Goal: Use online tool/utility: Utilize a website feature to perform a specific function

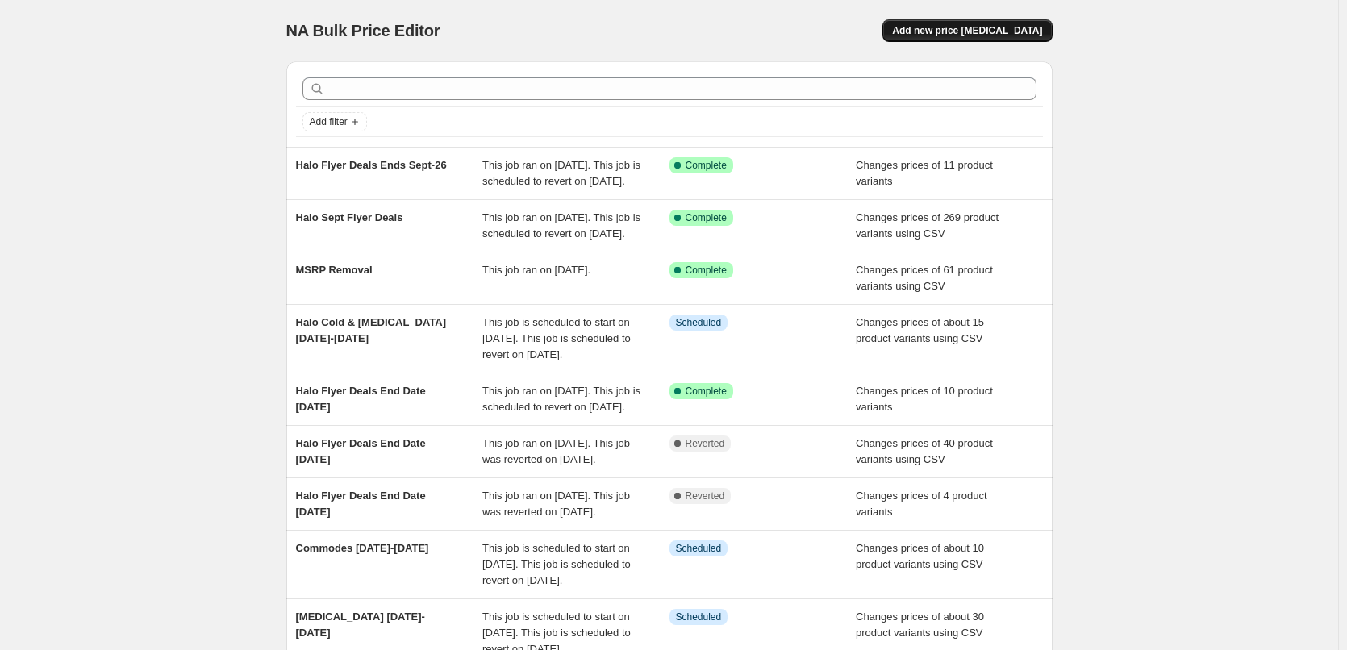
click at [1010, 30] on span "Add new price change job" at bounding box center [967, 30] width 150 height 13
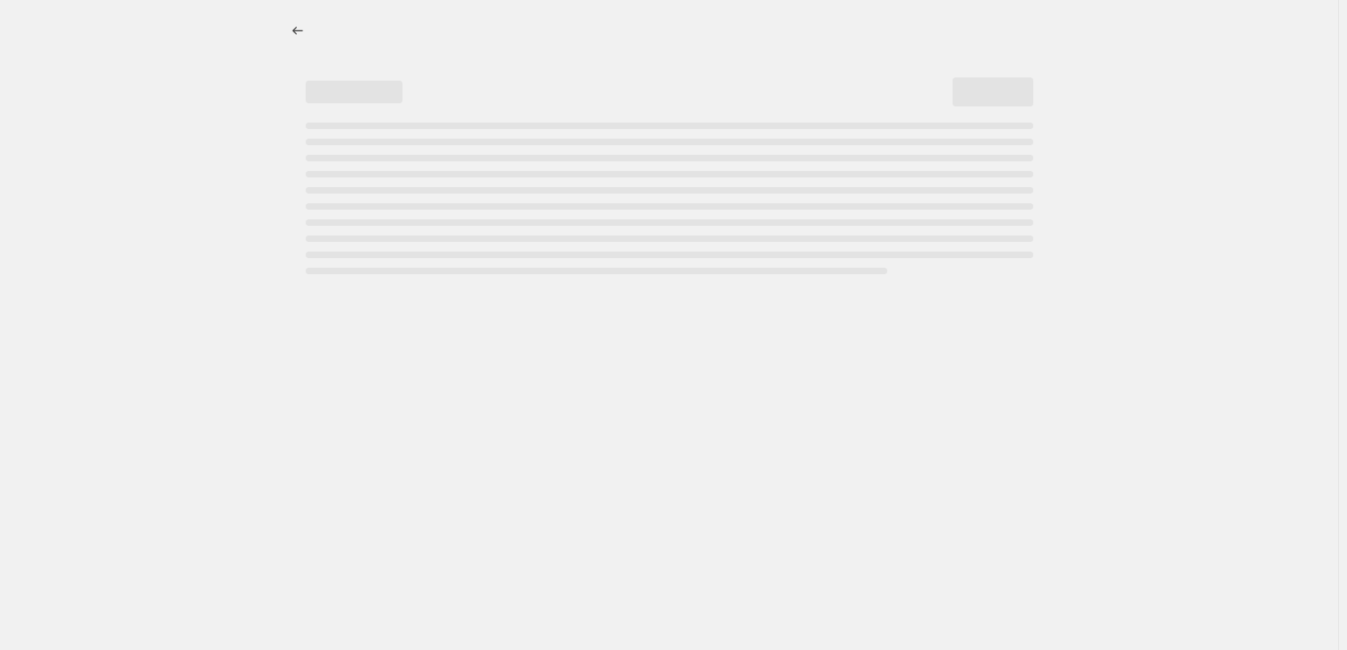
select select "percentage"
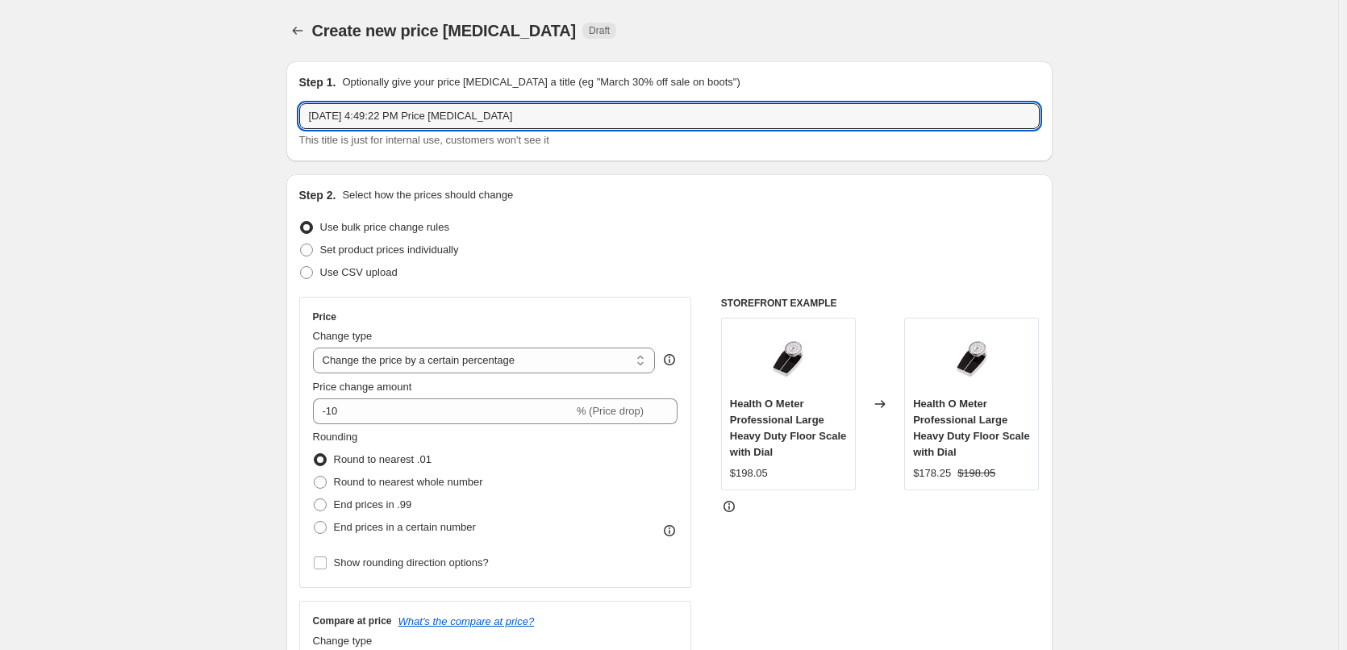
drag, startPoint x: 562, startPoint y: 115, endPoint x: 264, endPoint y: 120, distance: 298.6
type input "Halo Flyer Deals Supplier Sale End Date Sept 30"
click at [313, 274] on span at bounding box center [306, 272] width 13 height 13
click at [301, 267] on input "Use CSV upload" at bounding box center [300, 266] width 1 height 1
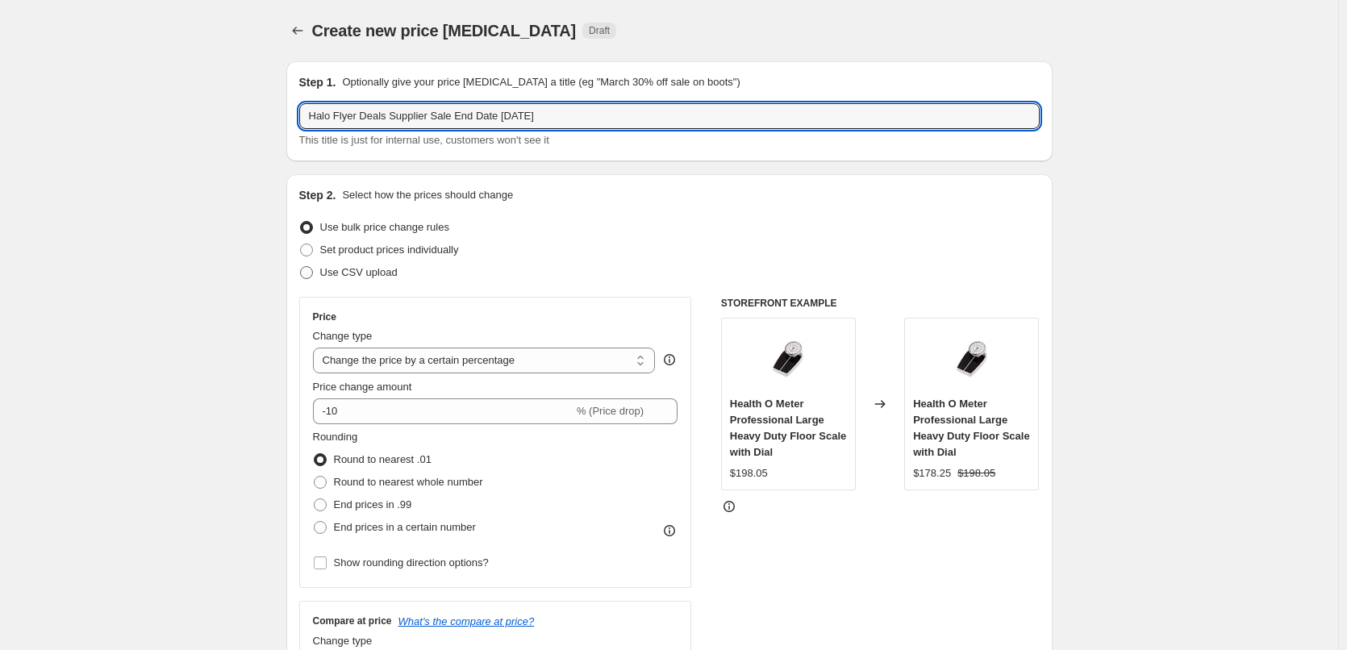
radio input "true"
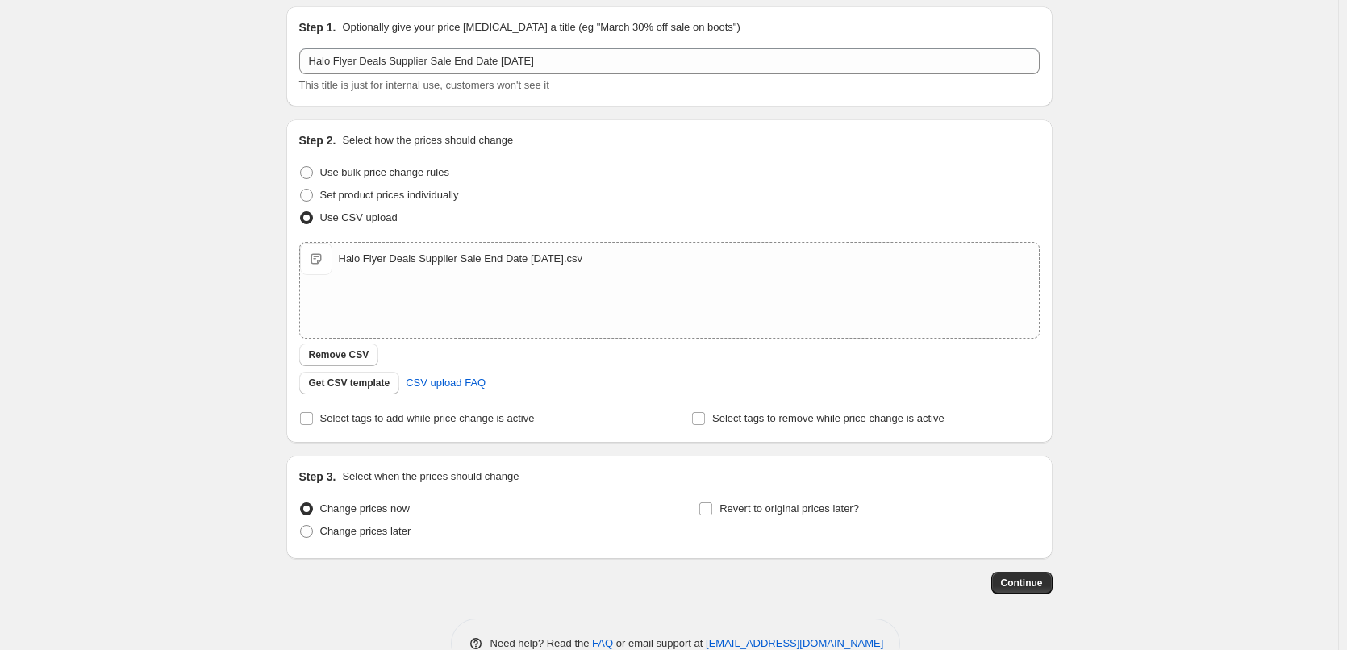
scroll to position [81, 0]
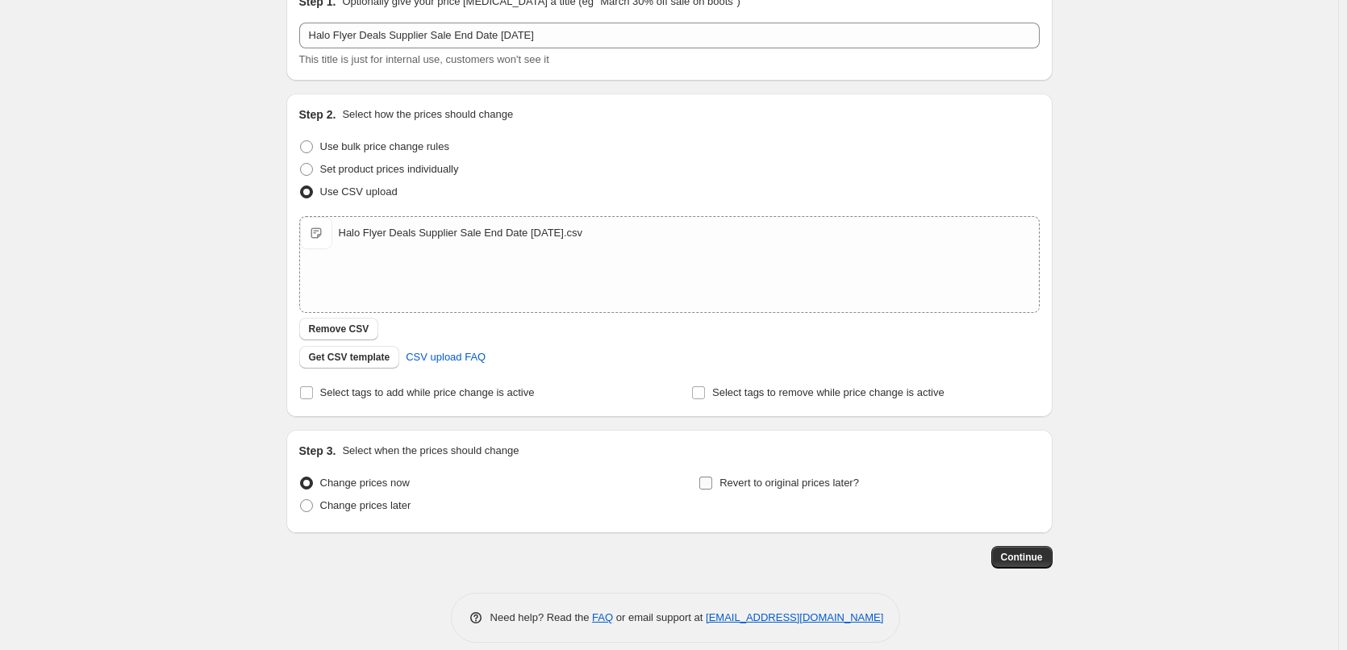
click at [712, 484] on input "Revert to original prices later?" at bounding box center [705, 483] width 13 height 13
checkbox input "true"
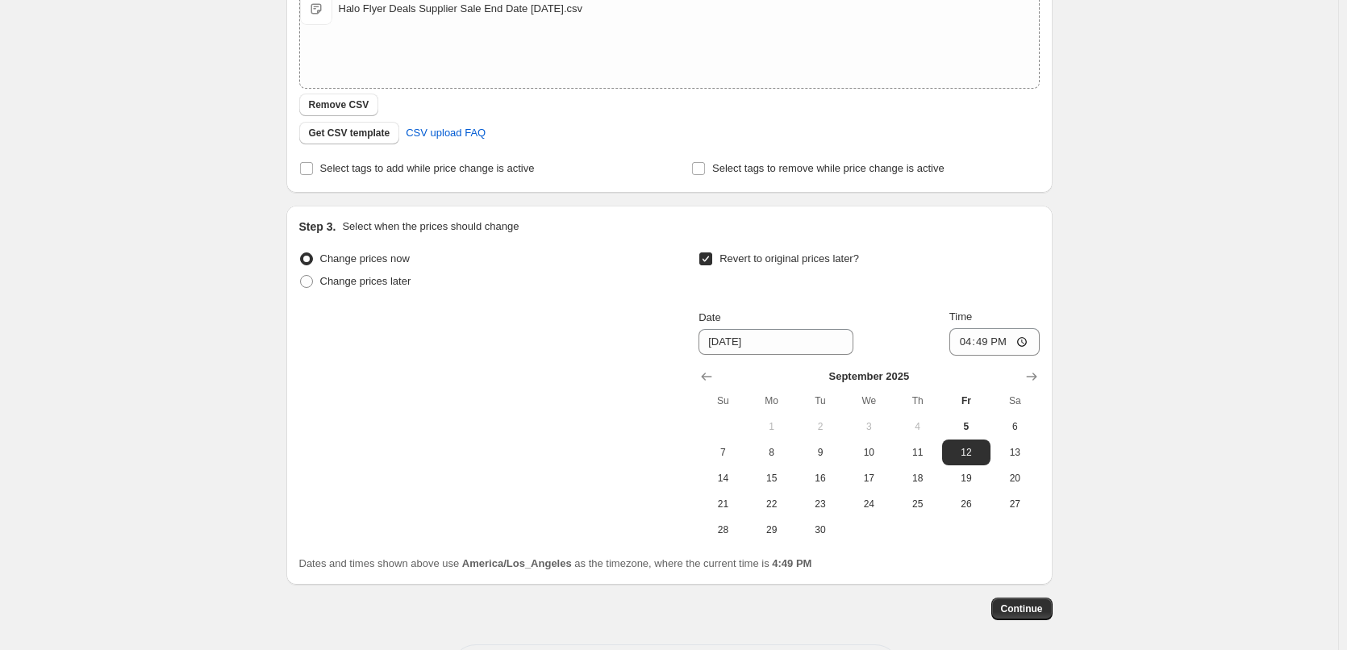
scroll to position [374, 0]
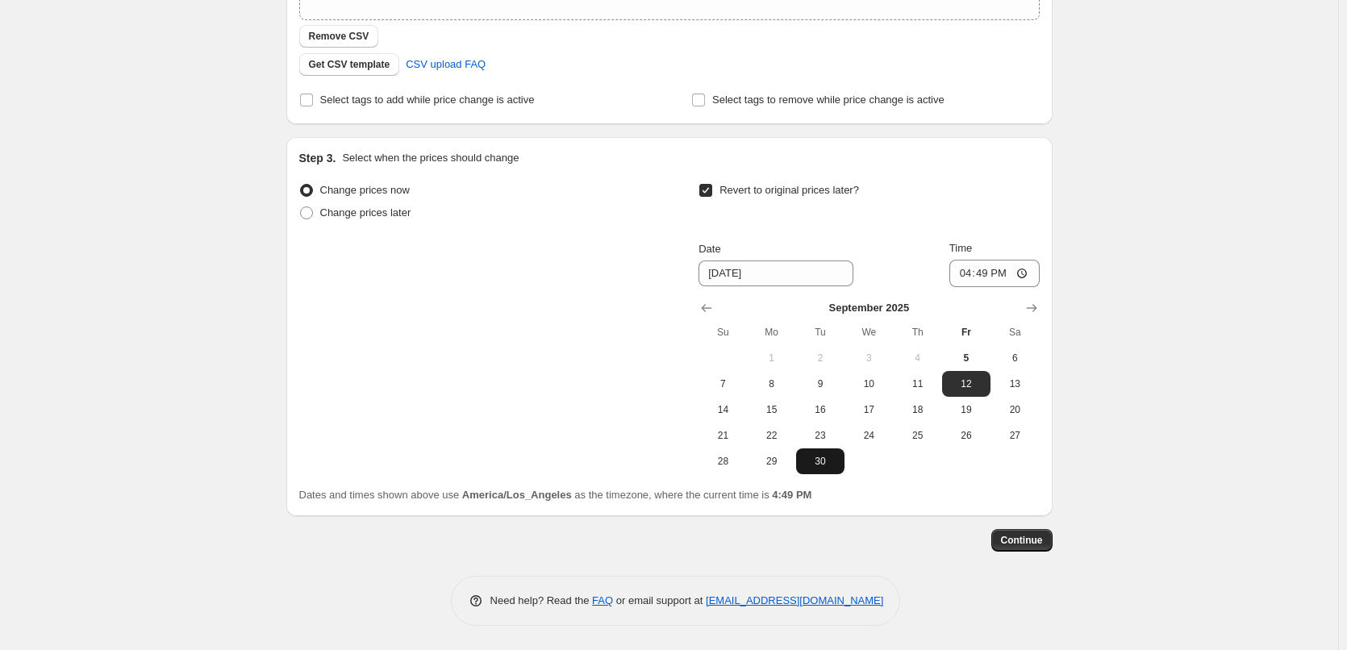
click at [829, 470] on button "30" at bounding box center [820, 462] width 48 height 26
type input "9/30/2025"
click at [965, 272] on input "16:49" at bounding box center [995, 273] width 90 height 27
type input "23:59"
click at [1123, 315] on div "Create new price change job. This page is ready Create new price change job Dra…" at bounding box center [669, 138] width 1338 height 1024
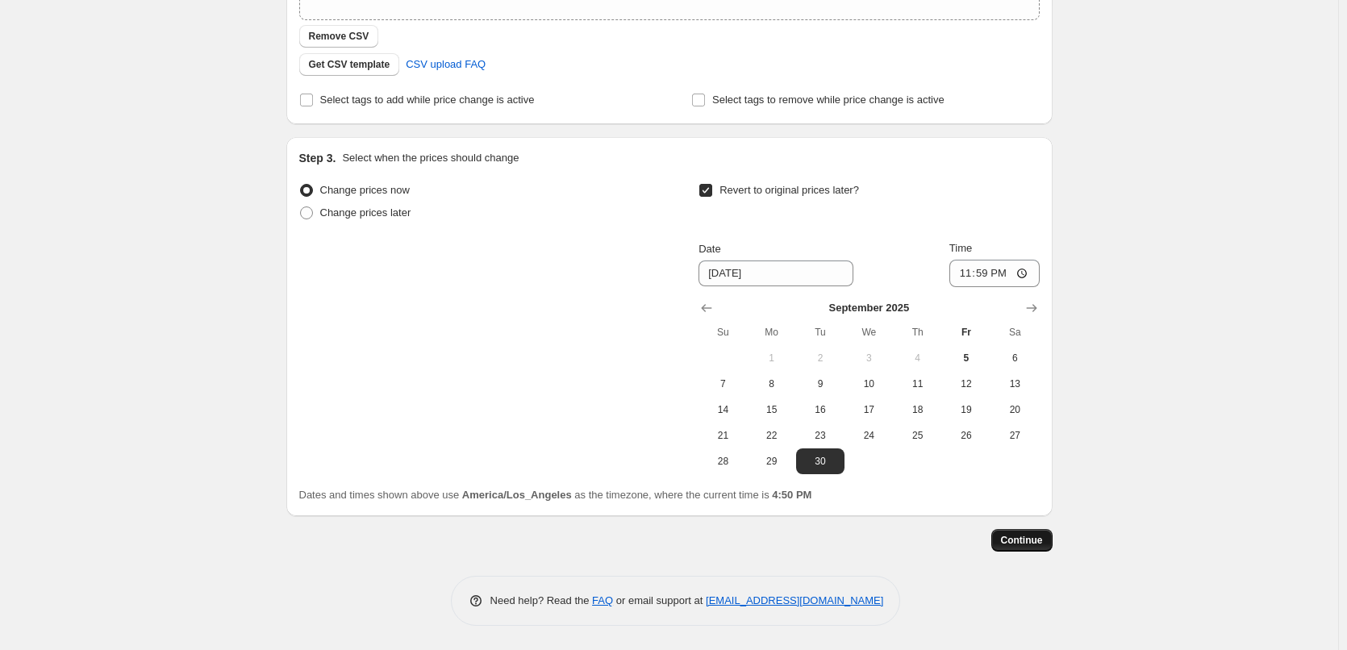
click at [1017, 543] on span "Continue" at bounding box center [1022, 540] width 42 height 13
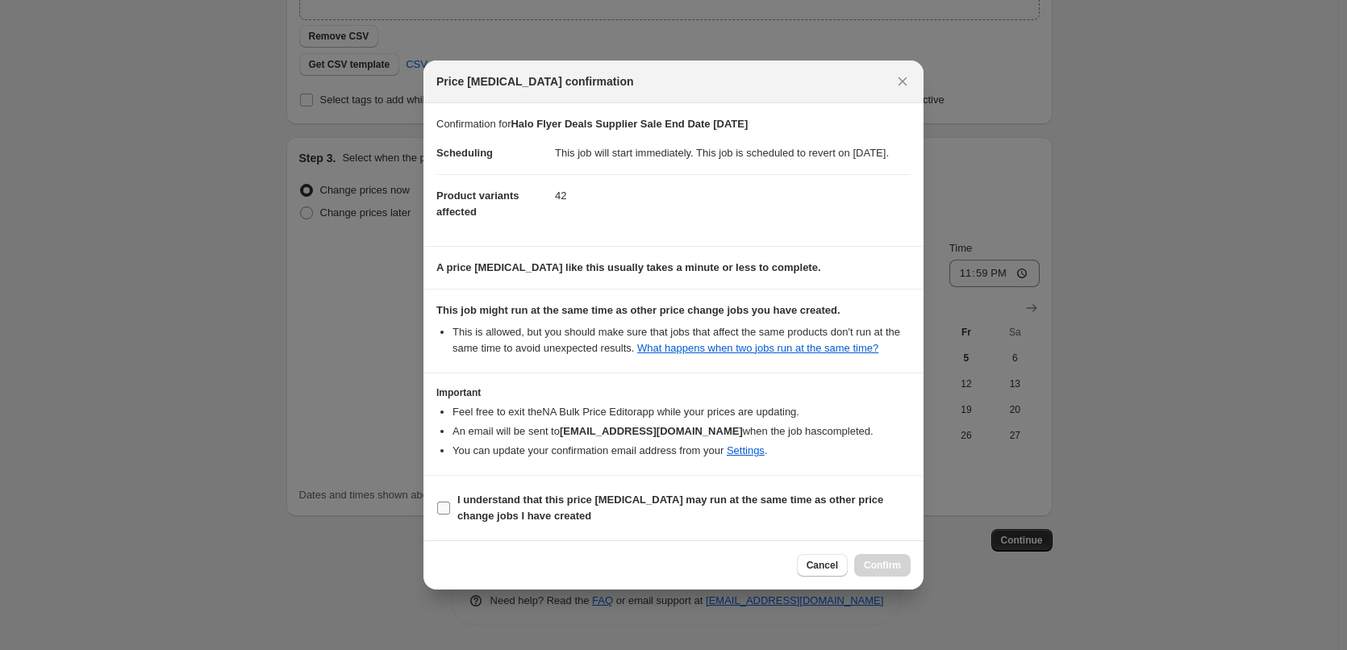
click at [441, 515] on input "I understand that this price change job may run at the same time as other price…" at bounding box center [443, 508] width 13 height 13
checkbox input "true"
click at [883, 572] on span "Confirm" at bounding box center [882, 565] width 37 height 13
